Goal: Task Accomplishment & Management: Use online tool/utility

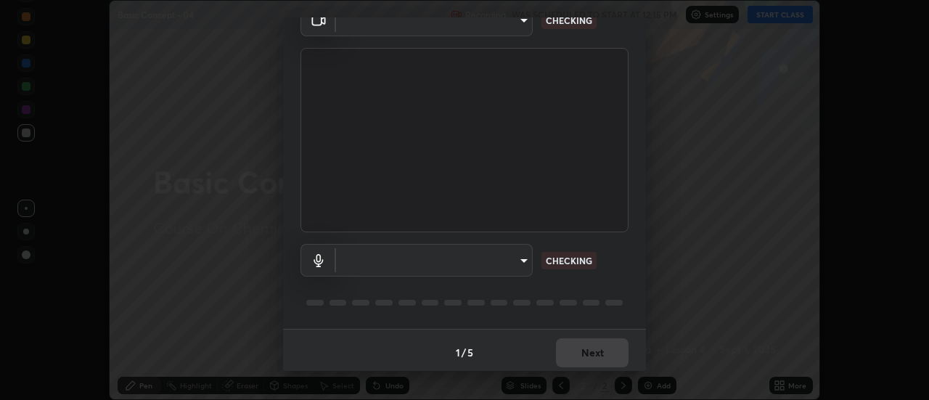
scroll to position [76, 0]
type input "985e4b1f72fc3b9494b48cef3b79fe3b682f9ae0bb15c20acfe574fe2aaad349"
type input "618656b63b7f9ee0ab6491a194f7017e5cc5f8d223736be4f163d7efcd640cbd"
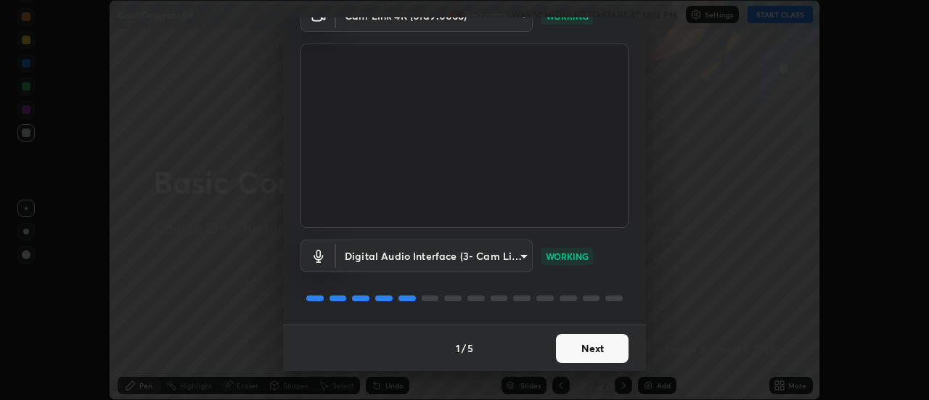
click at [598, 350] on button "Next" at bounding box center [592, 348] width 73 height 29
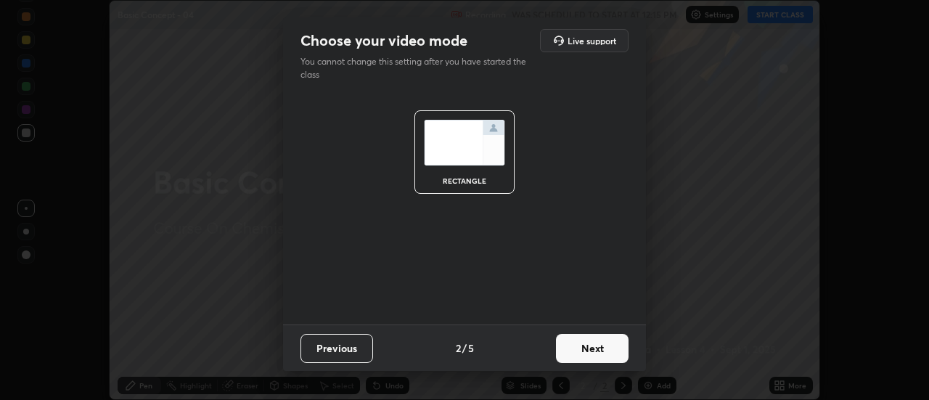
scroll to position [0, 0]
click at [602, 355] on button "Next" at bounding box center [592, 348] width 73 height 29
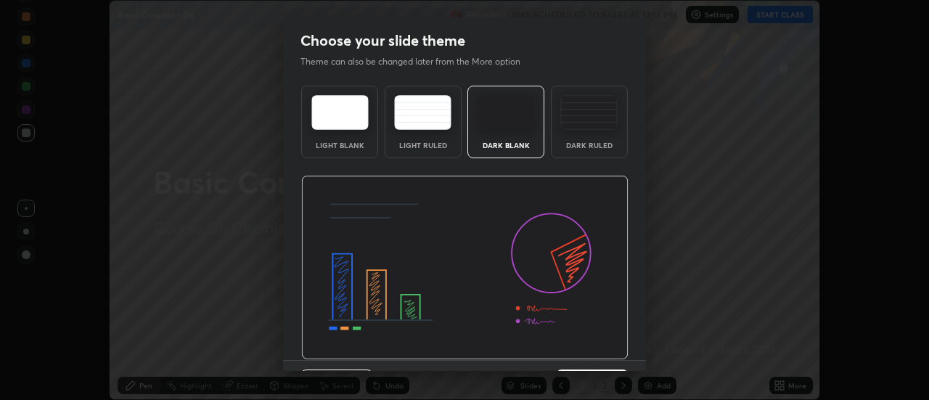
click at [599, 349] on img at bounding box center [464, 268] width 327 height 184
click at [598, 350] on img at bounding box center [464, 268] width 327 height 184
click at [602, 369] on button "Next" at bounding box center [592, 383] width 73 height 29
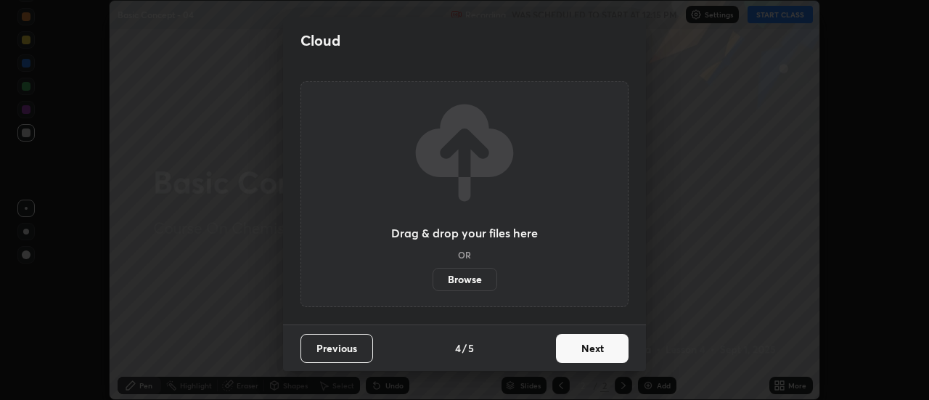
click at [602, 357] on button "Next" at bounding box center [592, 348] width 73 height 29
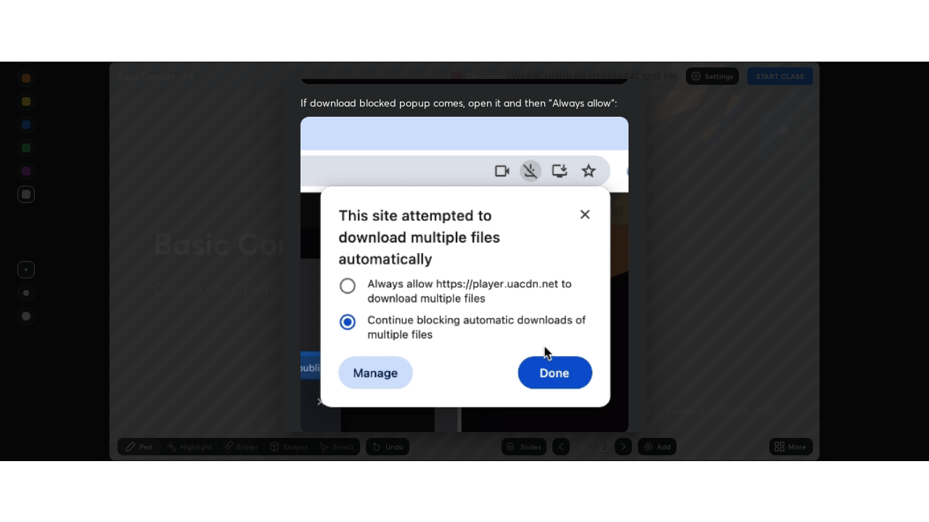
scroll to position [372, 0]
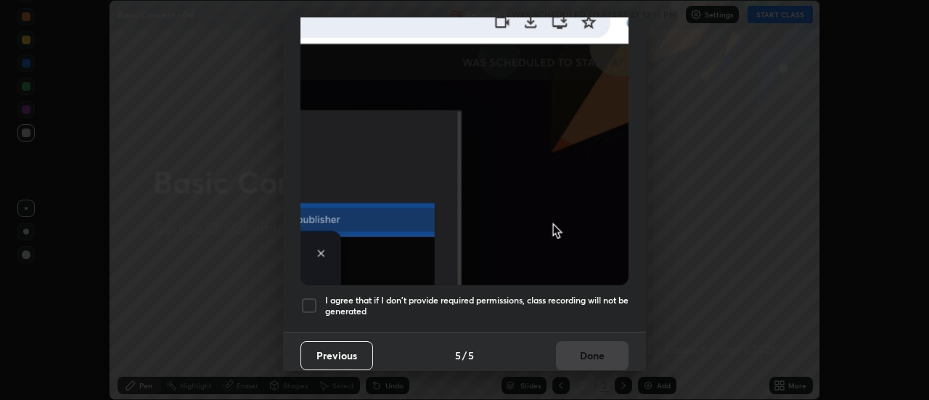
click at [586, 307] on h5 "I agree that if I don't provide required permissions, class recording will not …" at bounding box center [476, 306] width 303 height 22
click at [589, 356] on button "Done" at bounding box center [592, 355] width 73 height 29
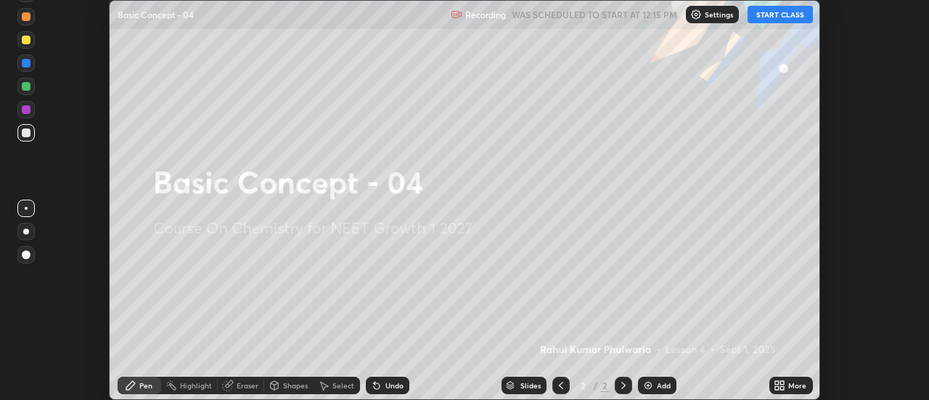
click at [784, 387] on icon at bounding box center [783, 388] width 4 height 4
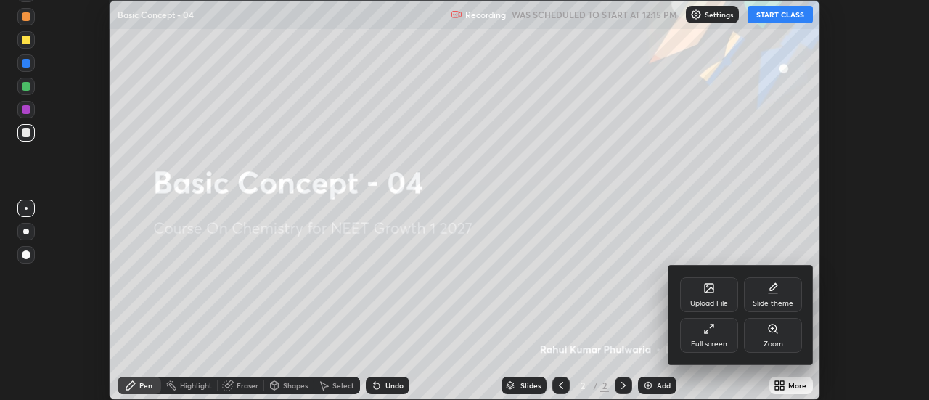
click at [705, 344] on div "Full screen" at bounding box center [709, 343] width 36 height 7
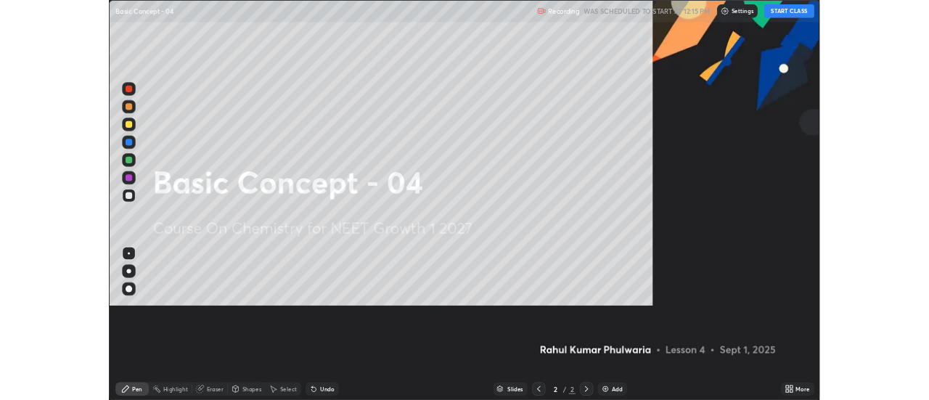
scroll to position [522, 929]
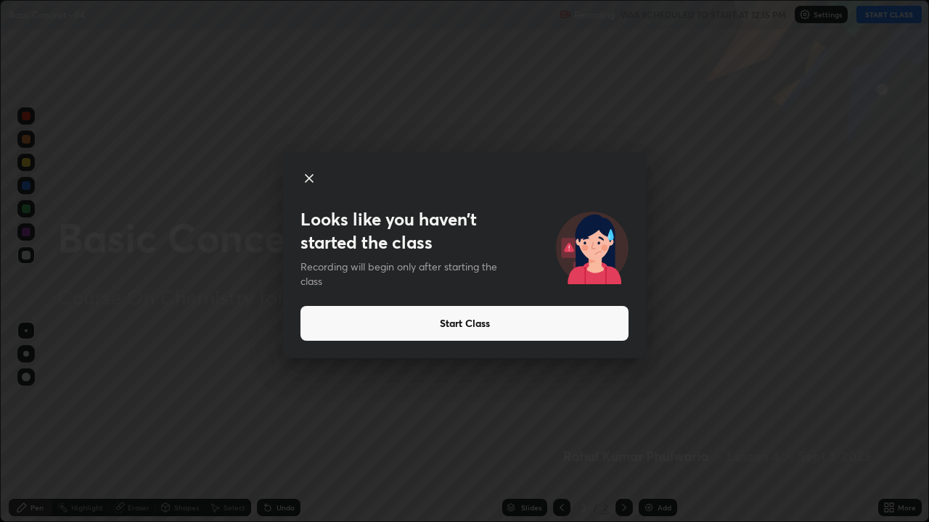
click at [535, 325] on button "Start Class" at bounding box center [464, 323] width 328 height 35
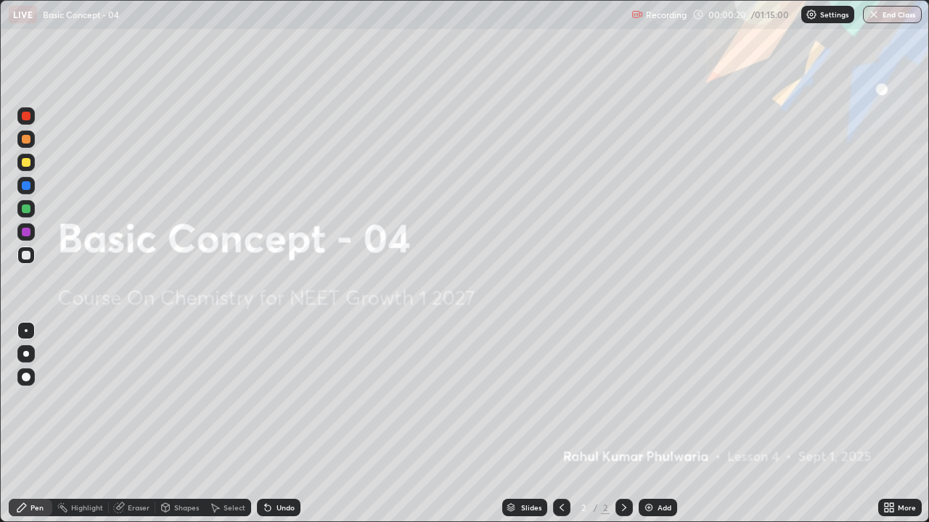
click at [654, 399] on div "Add" at bounding box center [658, 507] width 38 height 17
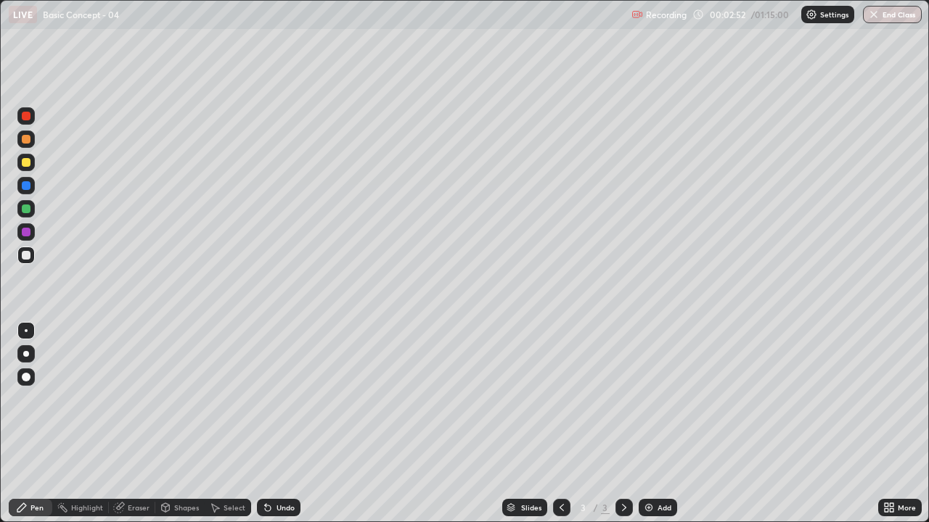
click at [650, 399] on img at bounding box center [649, 508] width 12 height 12
click at [138, 399] on div "Eraser" at bounding box center [139, 507] width 22 height 7
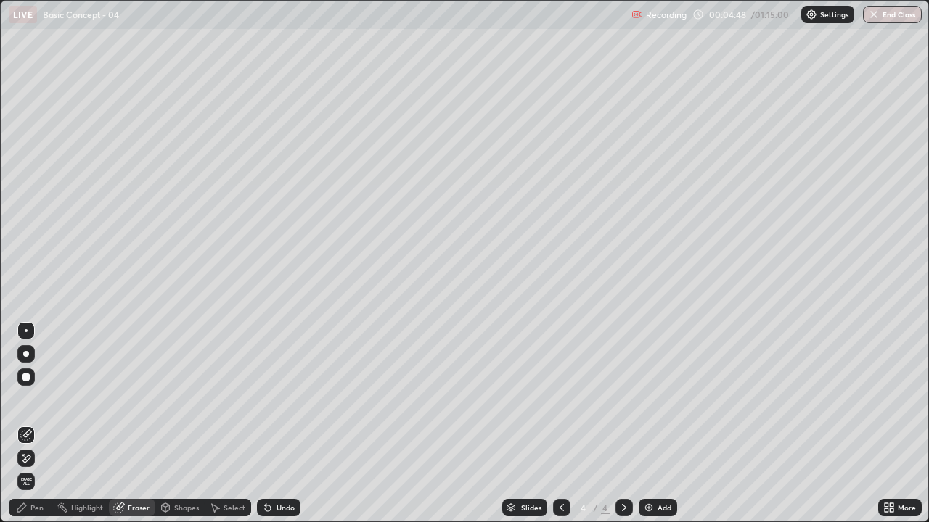
click at [41, 399] on div "Pen" at bounding box center [31, 507] width 44 height 17
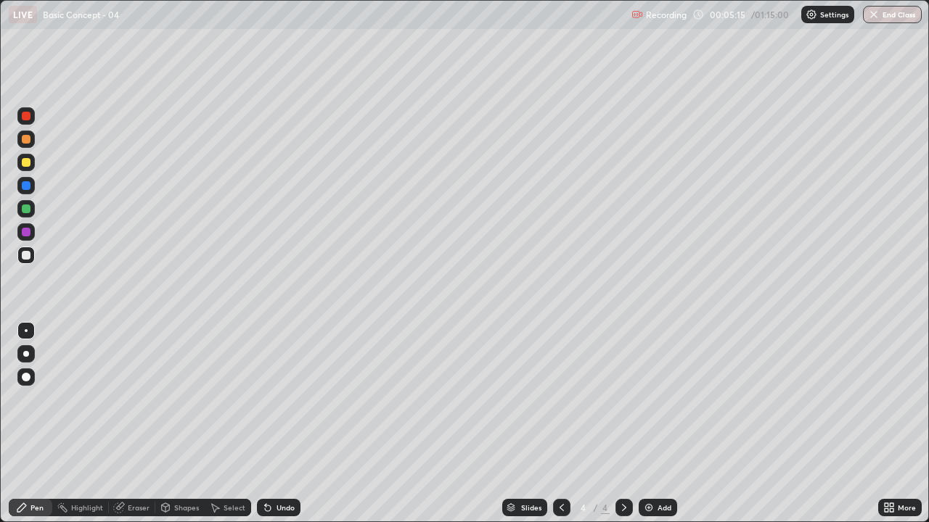
click at [136, 399] on div "Eraser" at bounding box center [132, 507] width 46 height 17
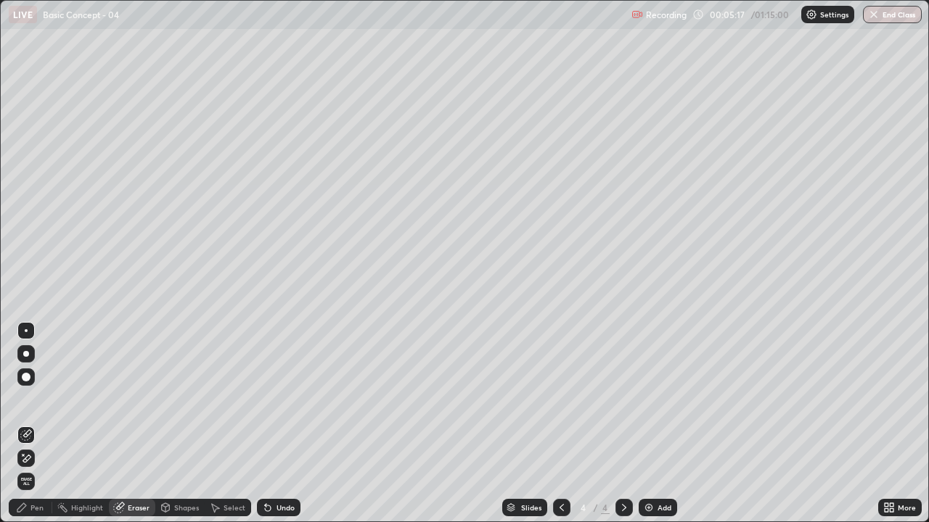
click at [33, 399] on div "Pen" at bounding box center [31, 507] width 44 height 17
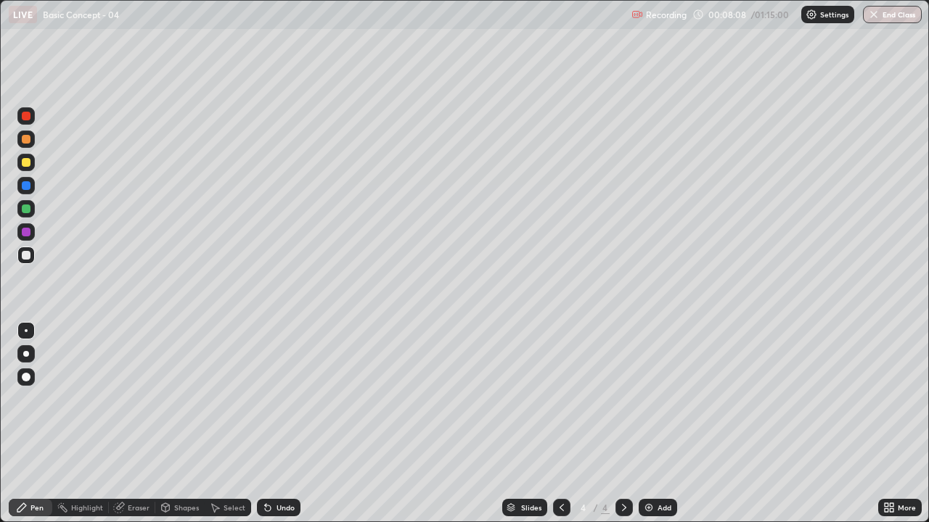
click at [129, 399] on div "Eraser" at bounding box center [139, 507] width 22 height 7
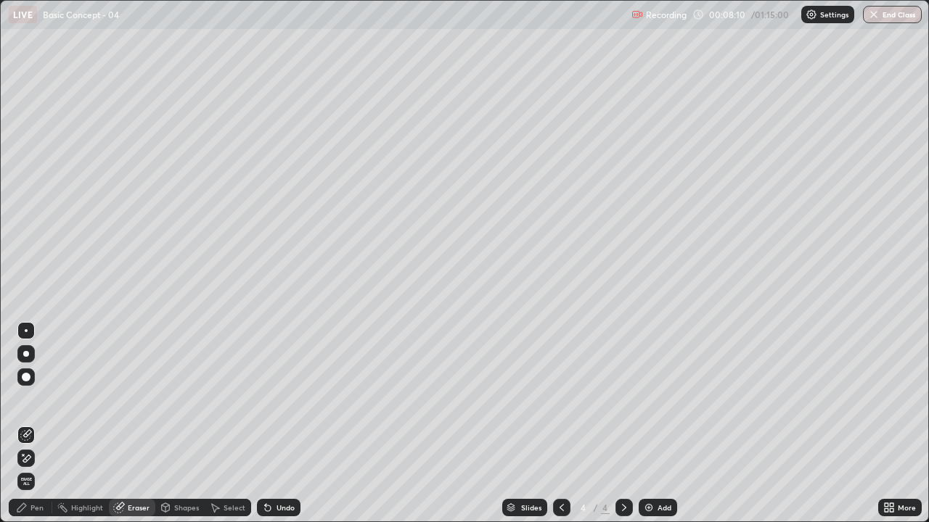
click at [45, 399] on div "Pen" at bounding box center [31, 507] width 44 height 17
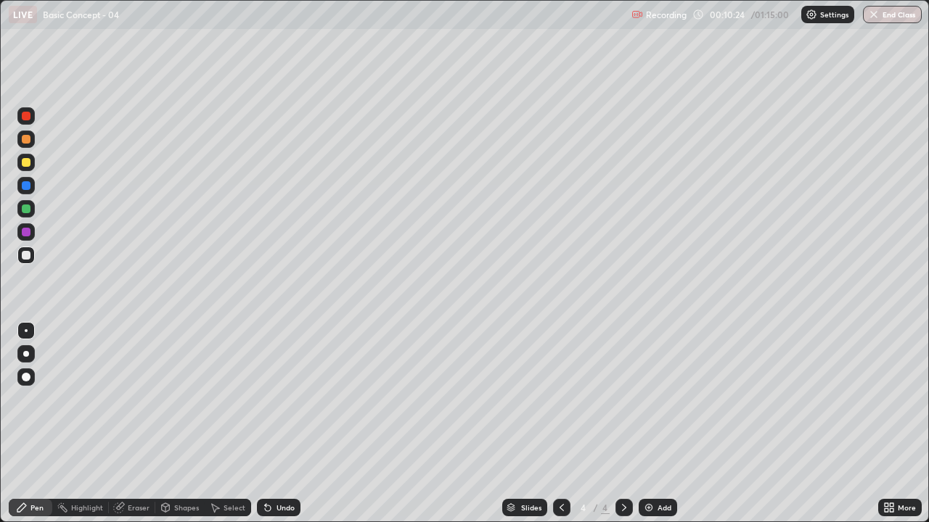
click at [144, 399] on div "Eraser" at bounding box center [132, 507] width 46 height 17
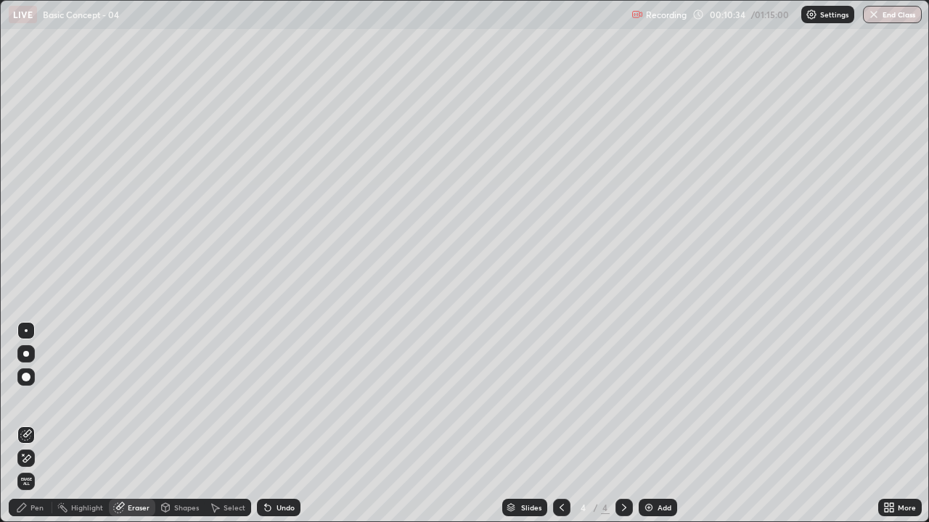
click at [37, 399] on div "Pen" at bounding box center [36, 507] width 13 height 7
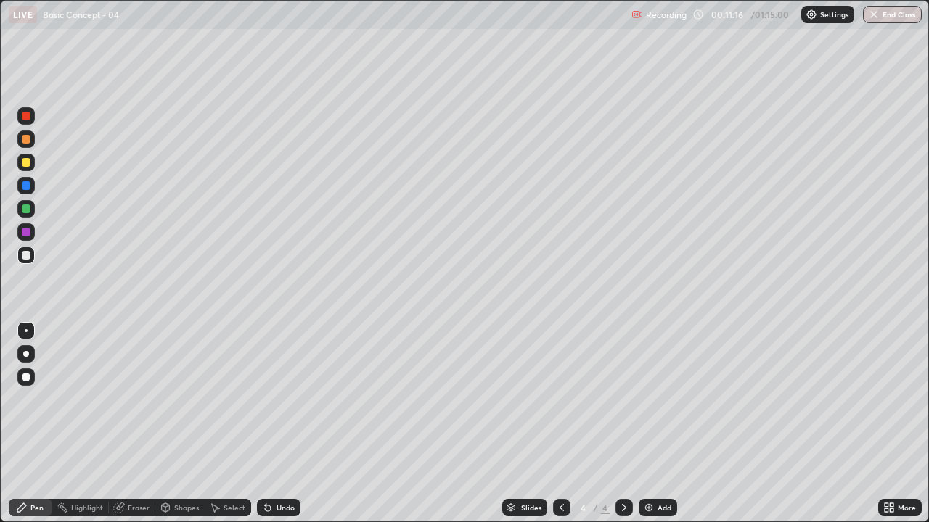
click at [648, 399] on img at bounding box center [649, 508] width 12 height 12
click at [134, 399] on div "Eraser" at bounding box center [139, 507] width 22 height 7
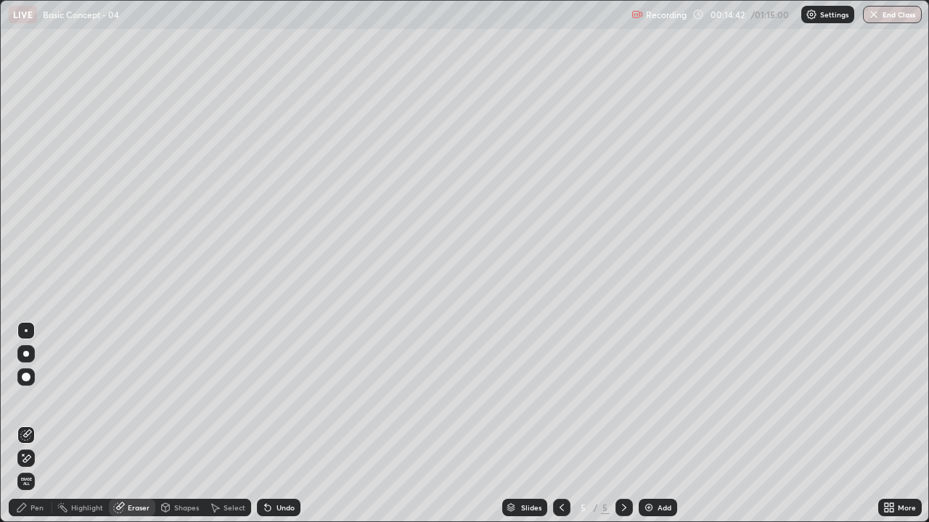
click at [34, 399] on div "Pen" at bounding box center [36, 507] width 13 height 7
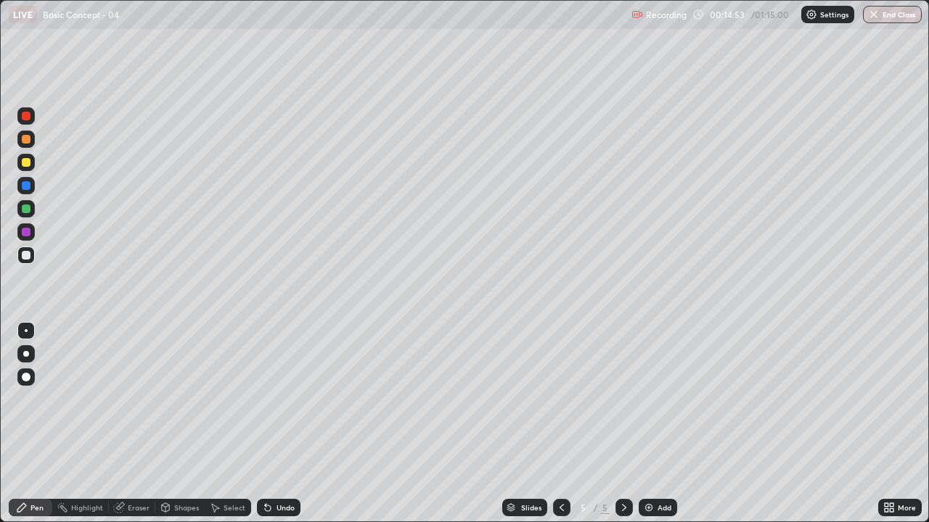
click at [129, 399] on div "Eraser" at bounding box center [132, 507] width 46 height 17
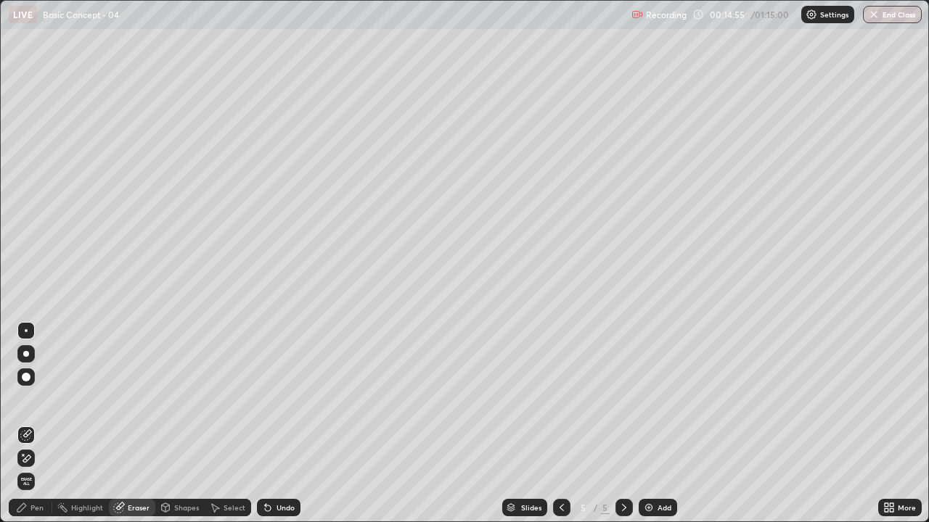
click at [38, 399] on div "Pen" at bounding box center [36, 507] width 13 height 7
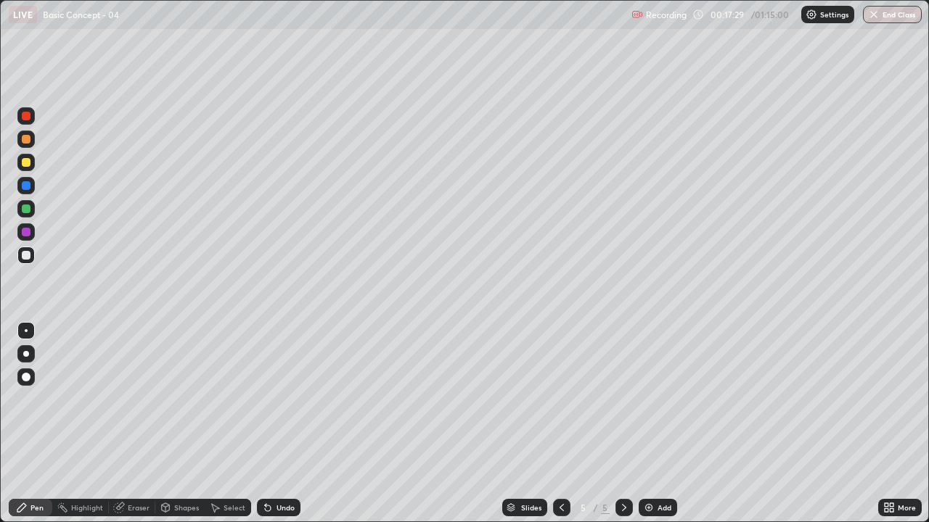
click at [36, 399] on div at bounding box center [26, 406] width 23 height 174
click at [648, 399] on img at bounding box center [649, 508] width 12 height 12
click at [139, 399] on div "Eraser" at bounding box center [139, 507] width 22 height 7
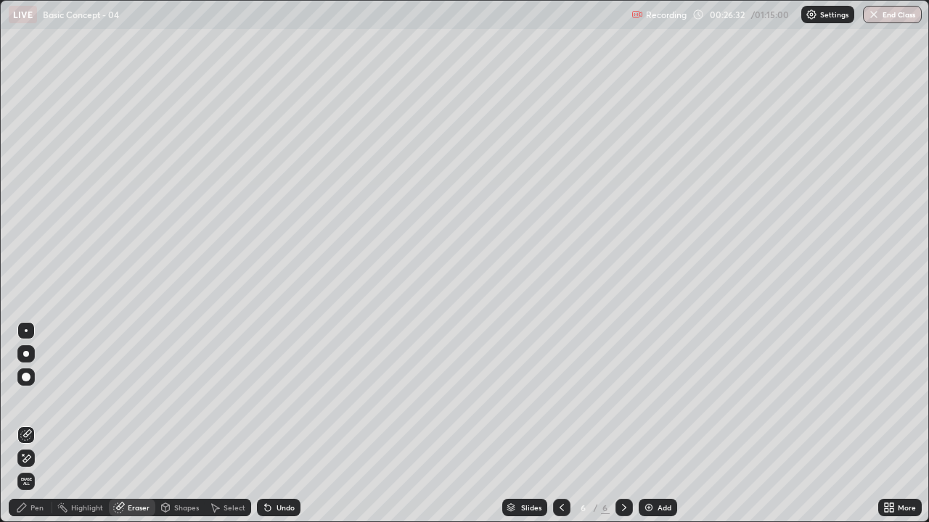
click at [40, 399] on div "Pen" at bounding box center [36, 507] width 13 height 7
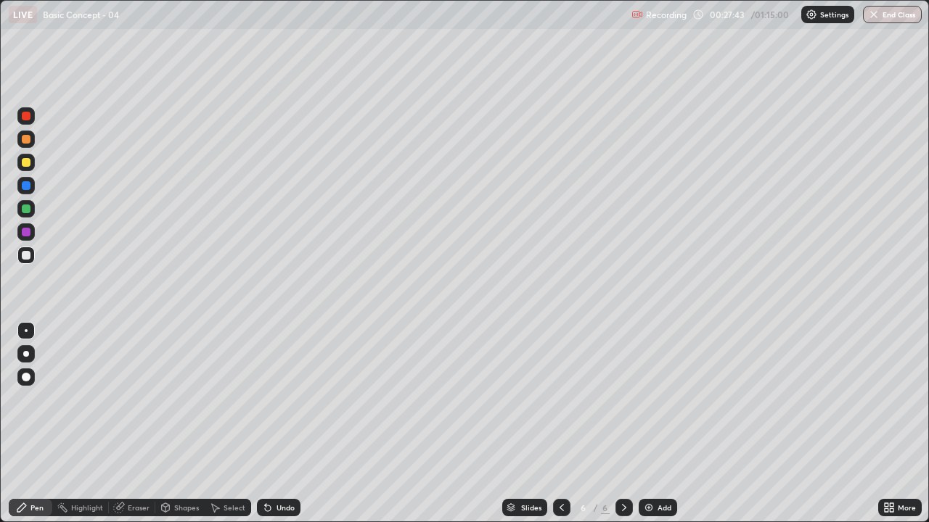
click at [136, 399] on div "Eraser" at bounding box center [139, 507] width 22 height 7
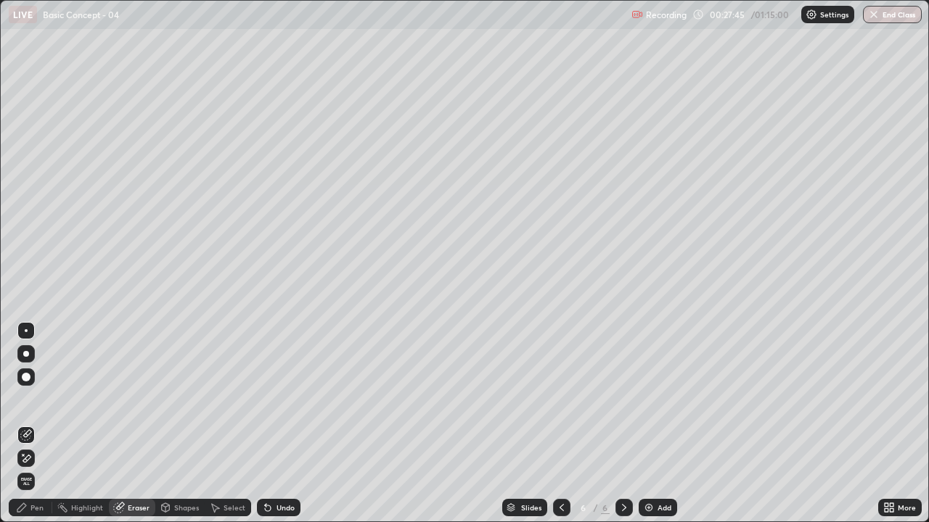
click at [33, 399] on div "Pen" at bounding box center [36, 507] width 13 height 7
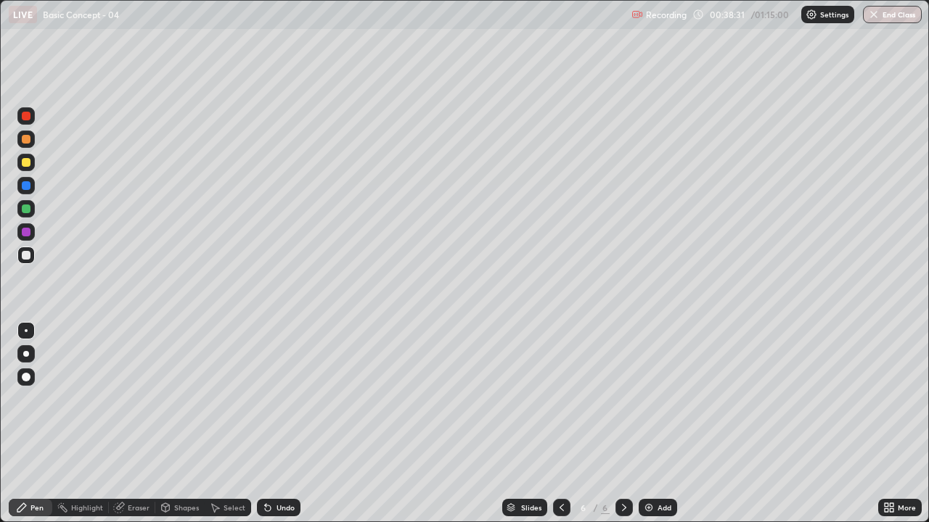
click at [643, 399] on img at bounding box center [649, 508] width 12 height 12
click at [649, 399] on img at bounding box center [649, 508] width 12 height 12
click at [134, 399] on div "Eraser" at bounding box center [139, 507] width 22 height 7
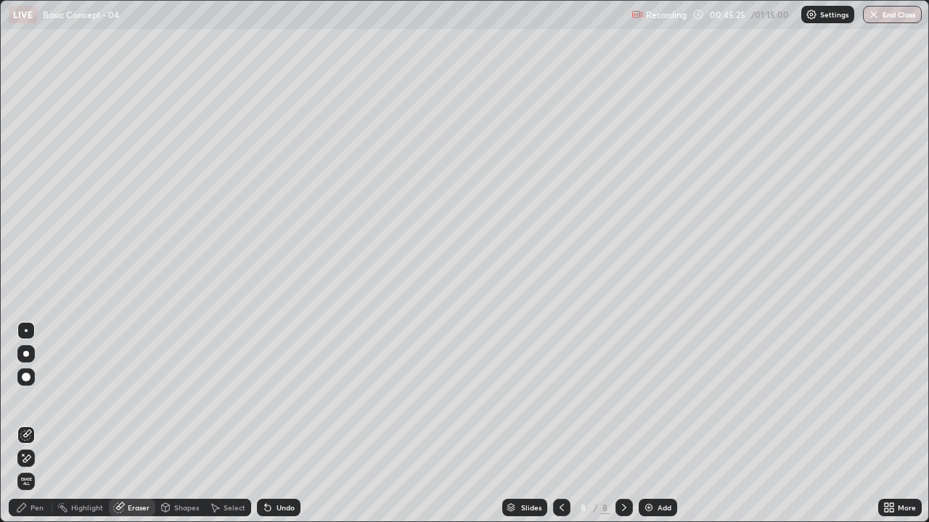
click at [38, 399] on div "Pen" at bounding box center [36, 507] width 13 height 7
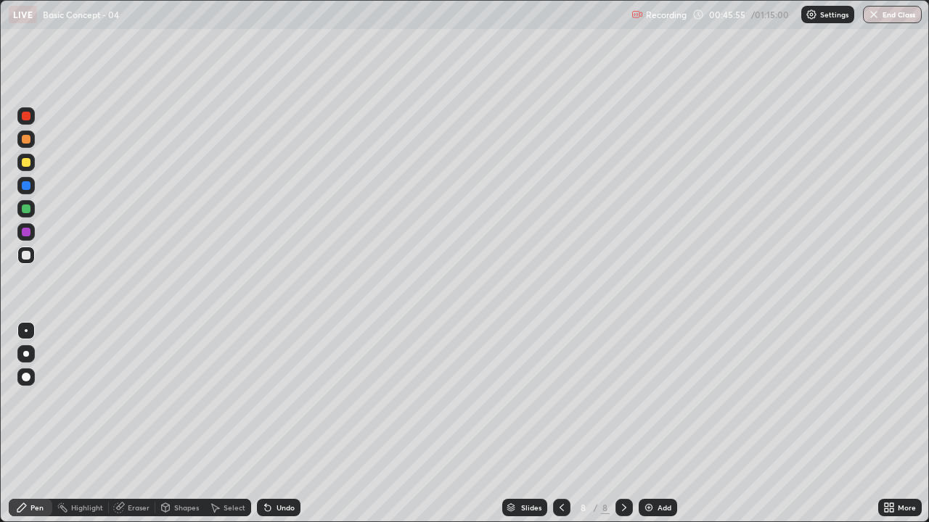
click at [128, 399] on div "Eraser" at bounding box center [139, 507] width 22 height 7
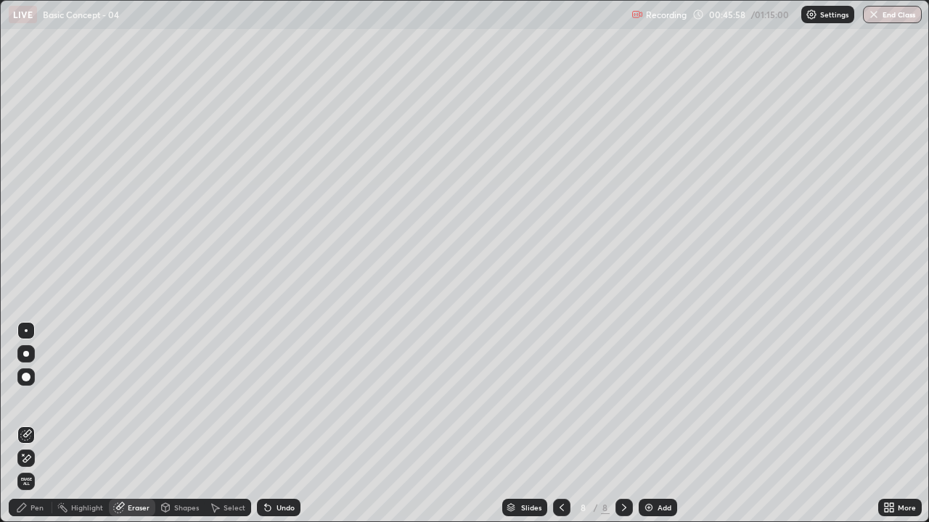
click at [36, 399] on div "Pen" at bounding box center [36, 507] width 13 height 7
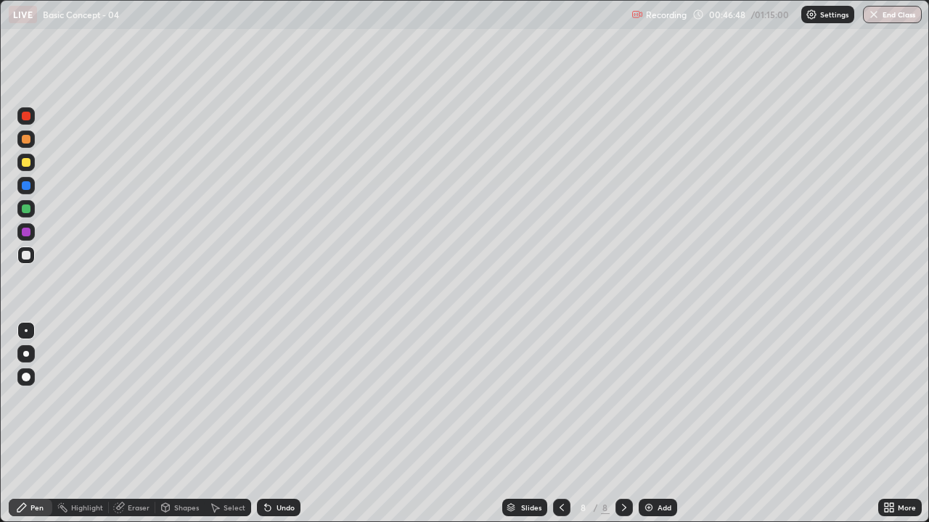
click at [124, 399] on div "Eraser" at bounding box center [132, 507] width 46 height 17
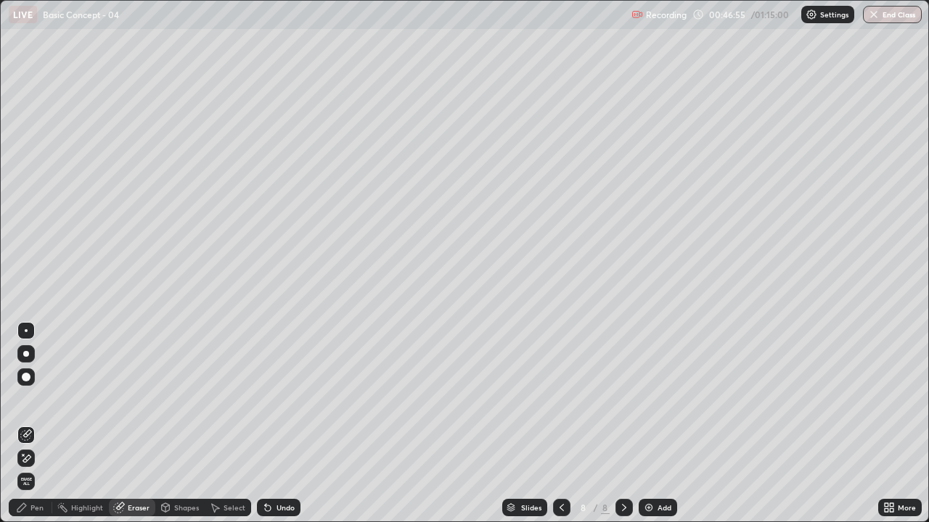
click at [33, 399] on div "Pen" at bounding box center [36, 507] width 13 height 7
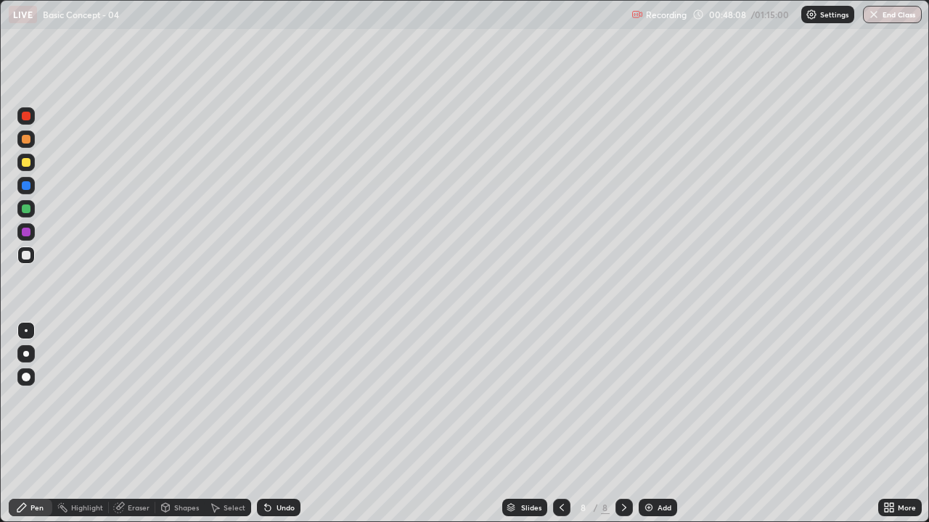
click at [130, 399] on div "Eraser" at bounding box center [139, 507] width 22 height 7
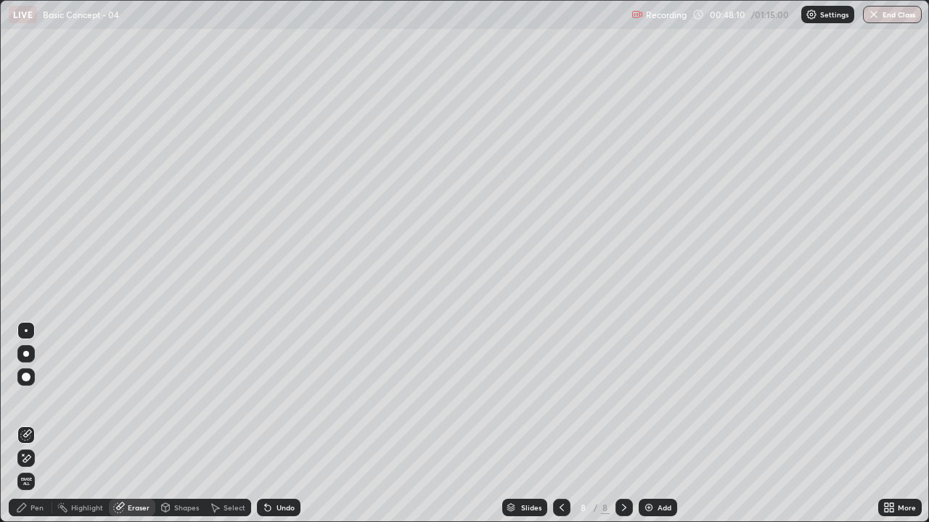
click at [43, 399] on div "Pen" at bounding box center [36, 507] width 13 height 7
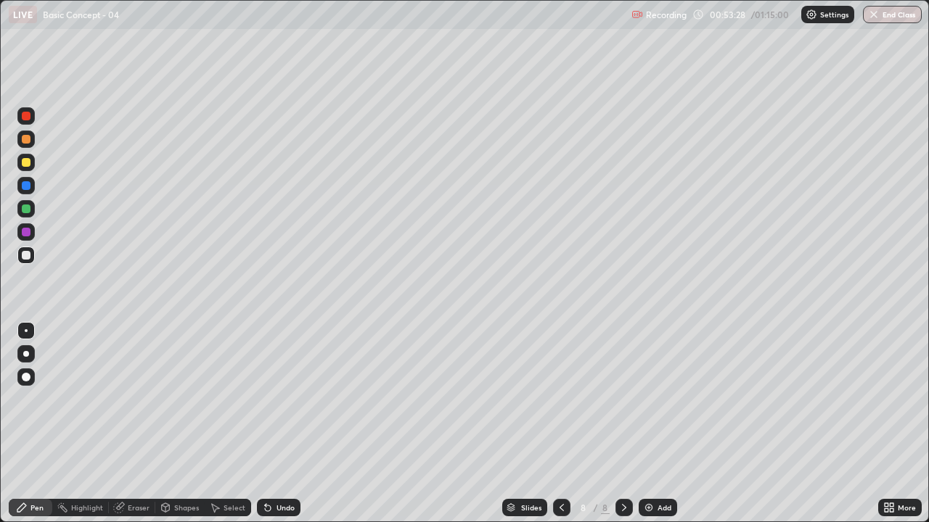
click at [133, 399] on div "Eraser" at bounding box center [139, 507] width 22 height 7
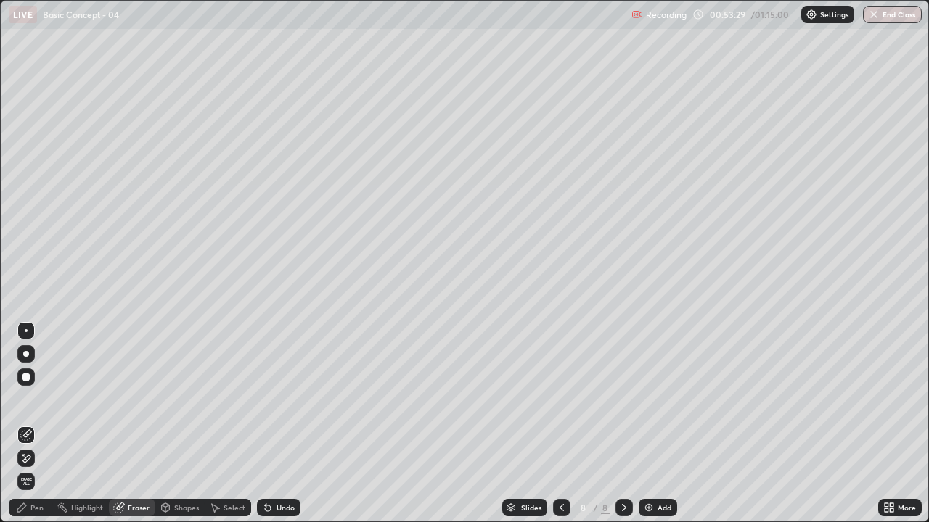
click at [36, 399] on div "Pen" at bounding box center [36, 507] width 13 height 7
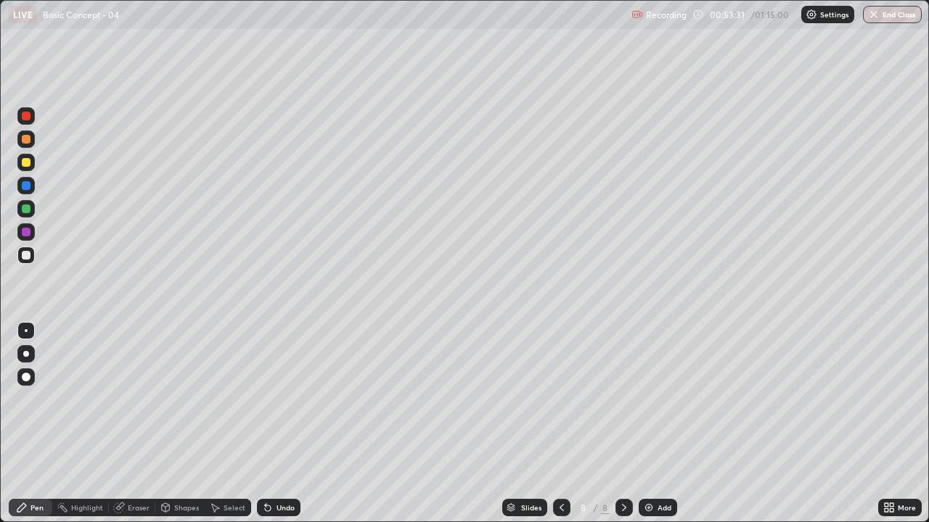
click at [130, 399] on div "Eraser" at bounding box center [139, 507] width 22 height 7
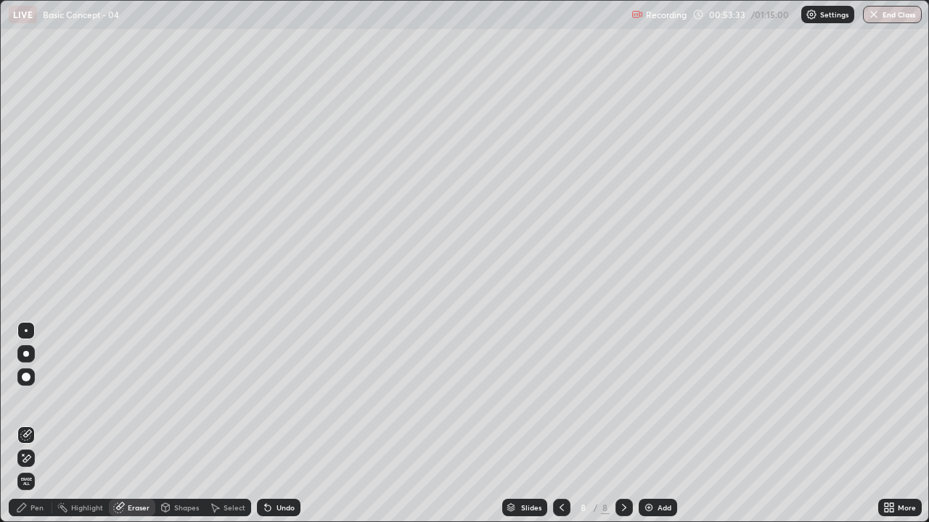
click at [29, 399] on div "Pen" at bounding box center [31, 507] width 44 height 17
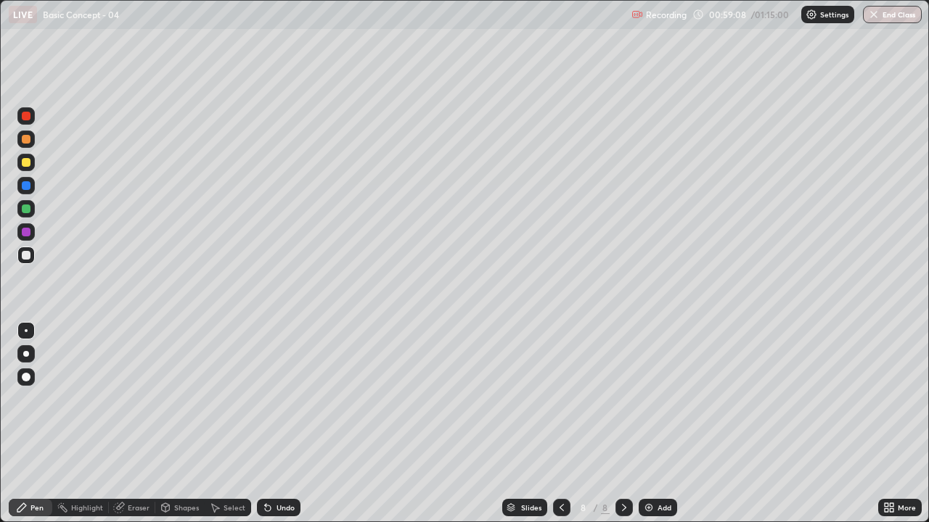
click at [648, 399] on img at bounding box center [649, 508] width 12 height 12
click at [133, 399] on div "Eraser" at bounding box center [132, 507] width 46 height 17
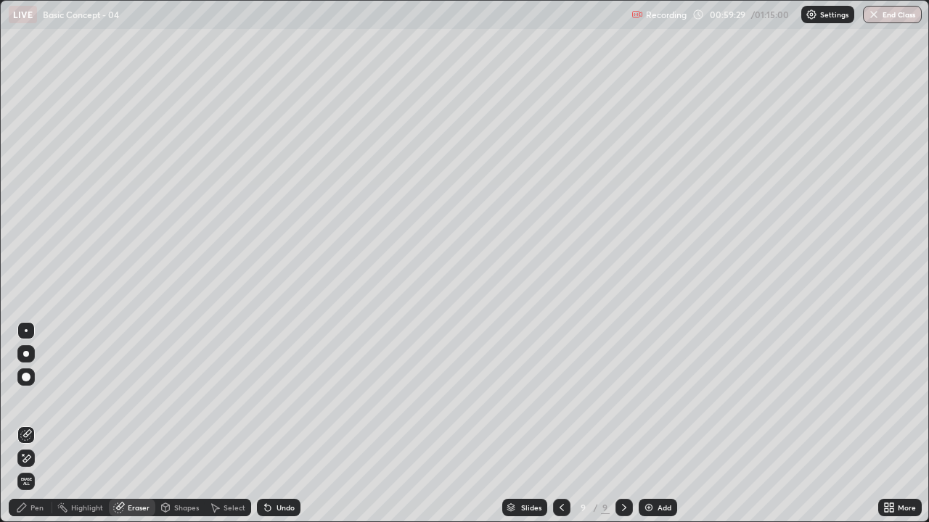
click at [36, 399] on div "Pen" at bounding box center [36, 507] width 13 height 7
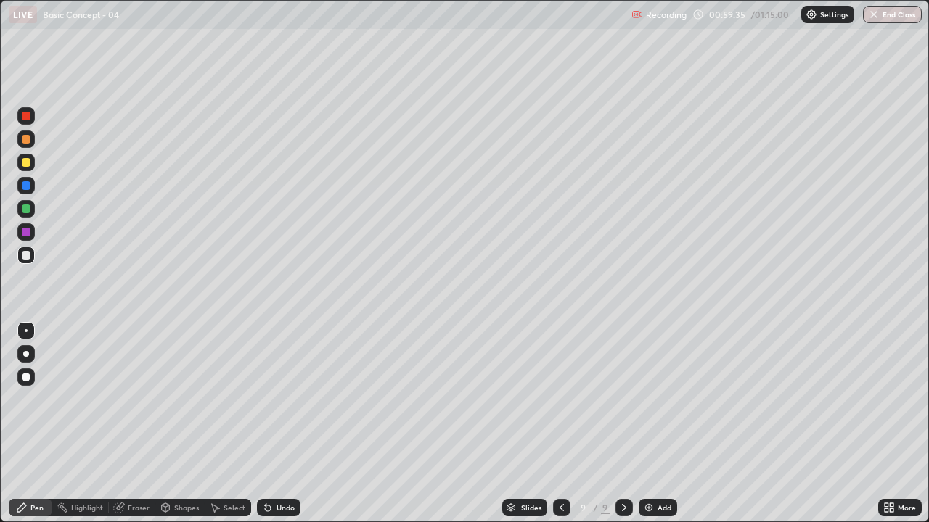
click at [136, 399] on div "Eraser" at bounding box center [139, 507] width 22 height 7
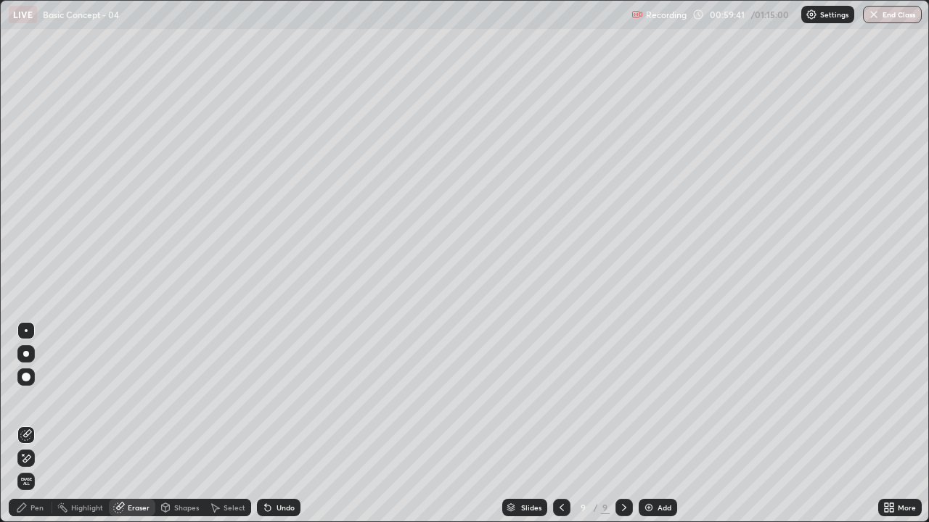
click at [29, 399] on div "Pen" at bounding box center [31, 507] width 44 height 17
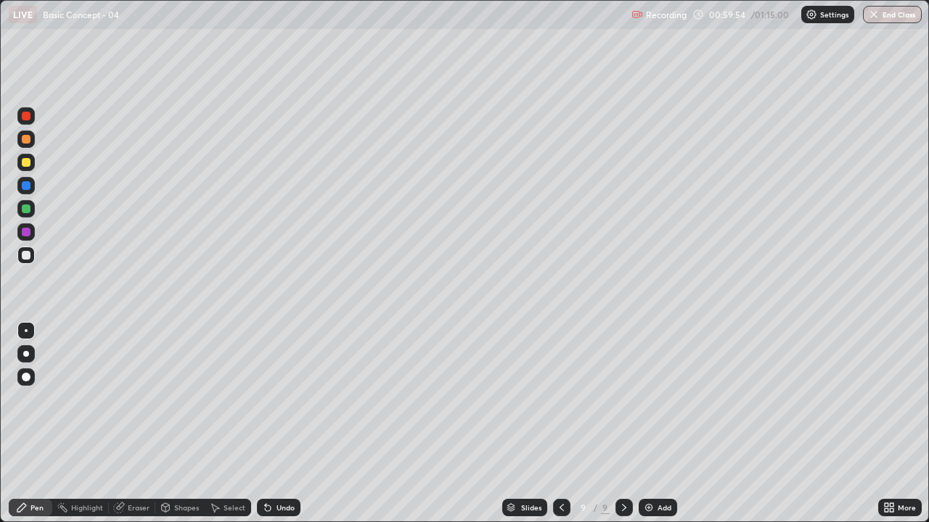
click at [28, 210] on div at bounding box center [26, 209] width 9 height 9
click at [24, 259] on div at bounding box center [26, 255] width 9 height 9
click at [28, 210] on div at bounding box center [26, 209] width 9 height 9
click at [22, 258] on div at bounding box center [26, 255] width 9 height 9
click at [22, 208] on div at bounding box center [26, 209] width 9 height 9
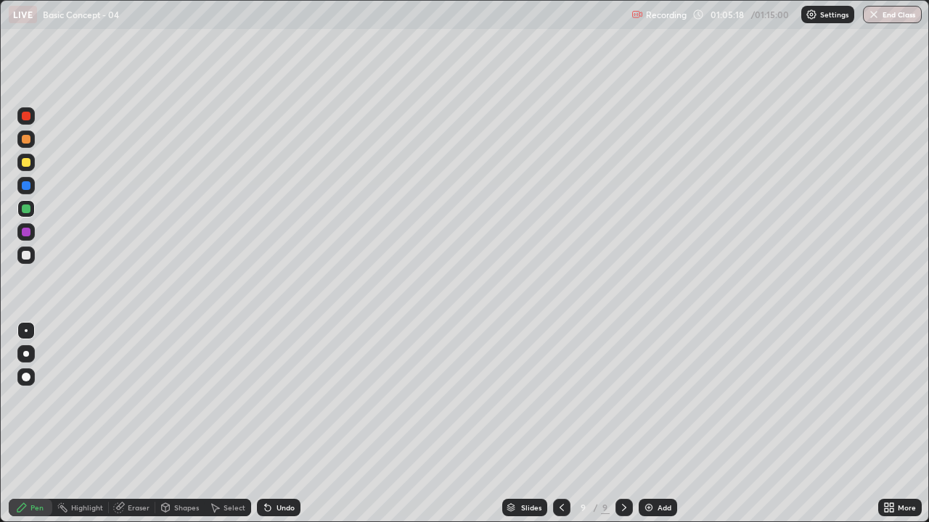
click at [25, 255] on div at bounding box center [26, 255] width 9 height 9
click at [25, 210] on div at bounding box center [26, 209] width 9 height 9
click at [22, 234] on div at bounding box center [26, 232] width 9 height 9
click at [24, 209] on div at bounding box center [26, 209] width 9 height 9
click at [27, 120] on div at bounding box center [26, 116] width 9 height 9
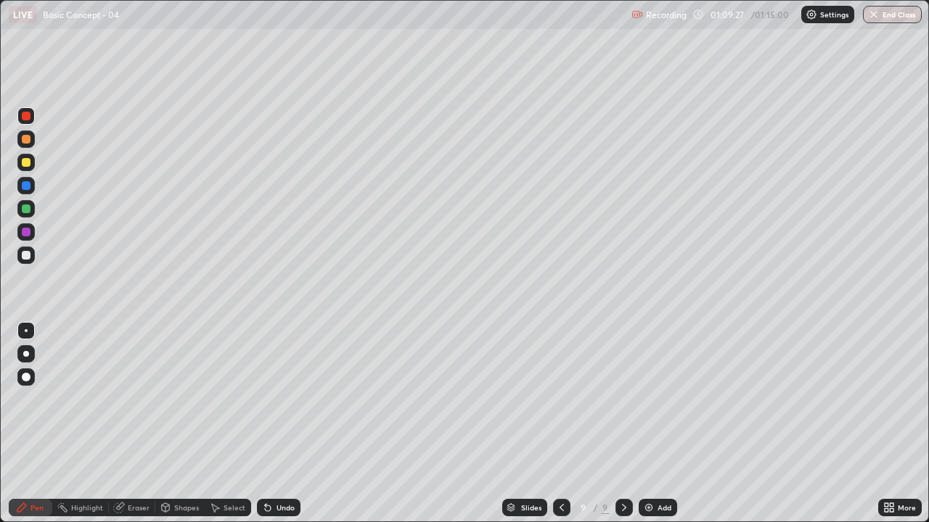
click at [903, 12] on button "End Class" at bounding box center [892, 14] width 59 height 17
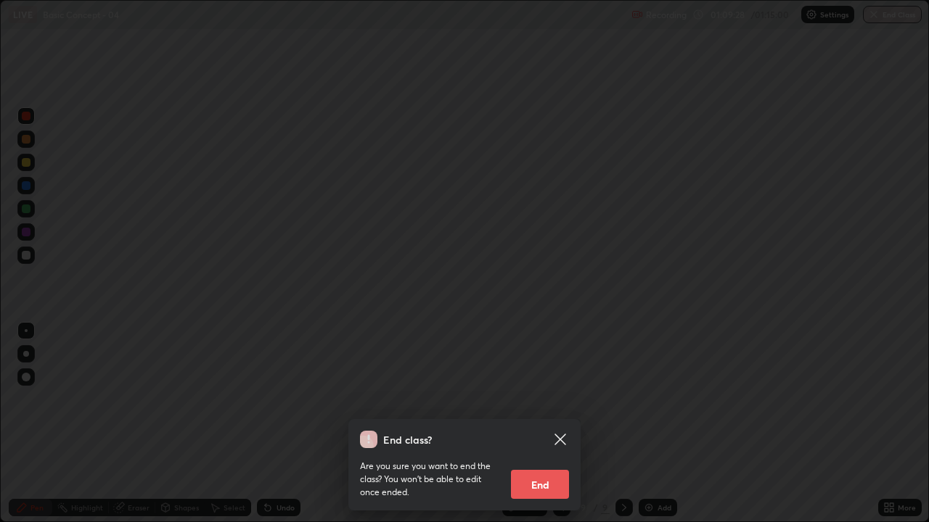
click at [549, 399] on button "End" at bounding box center [540, 484] width 58 height 29
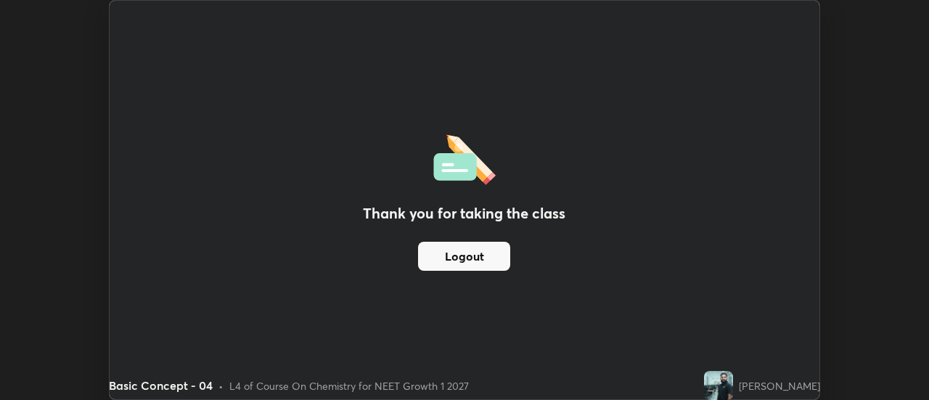
scroll to position [72162, 71633]
